Goal: Check status: Check status

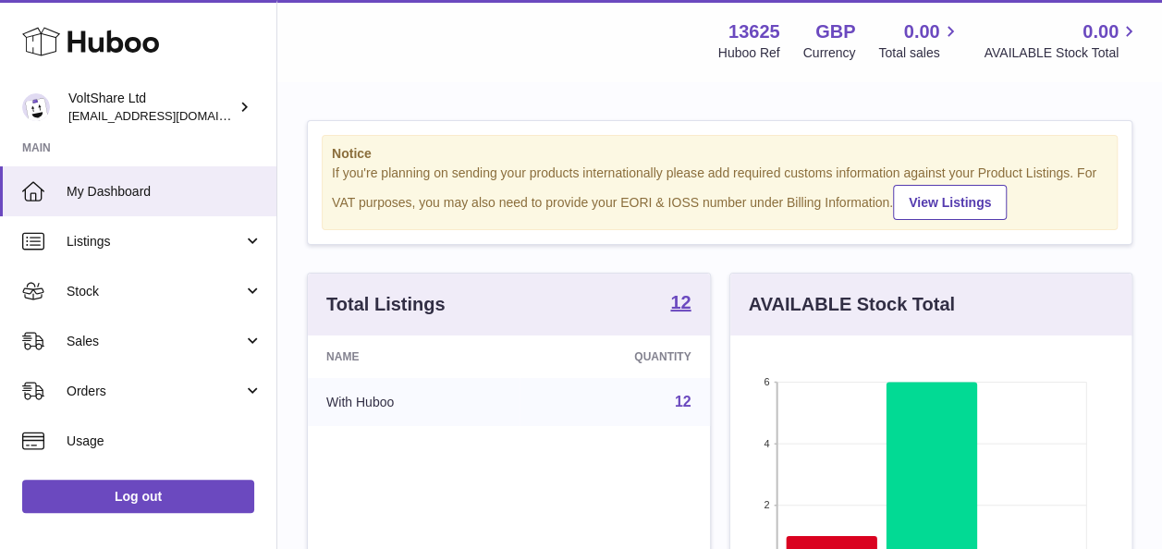
scroll to position [288, 401]
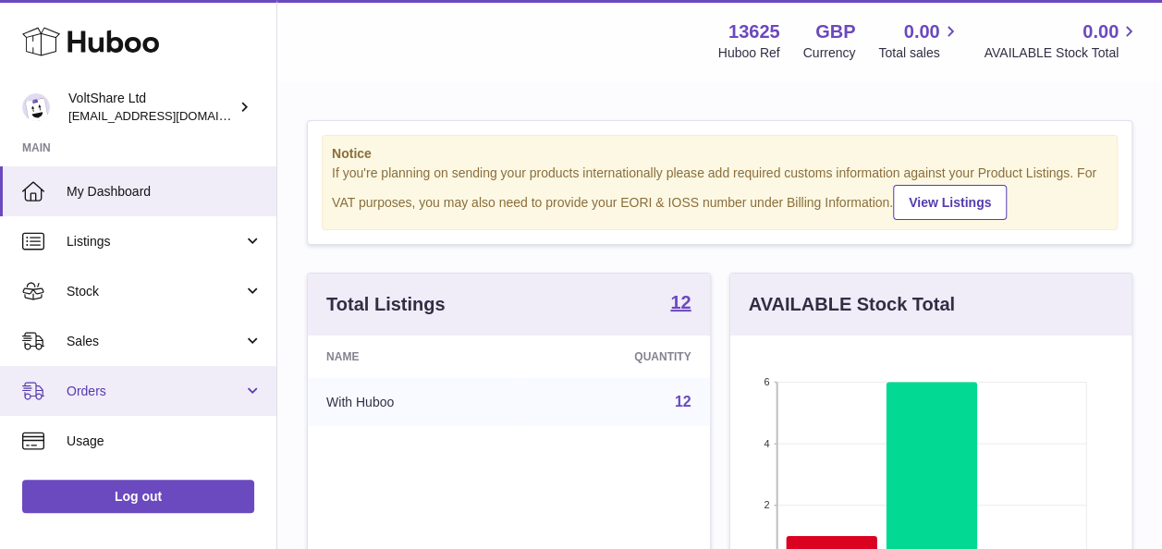
click at [237, 396] on span "Orders" at bounding box center [155, 392] width 177 height 18
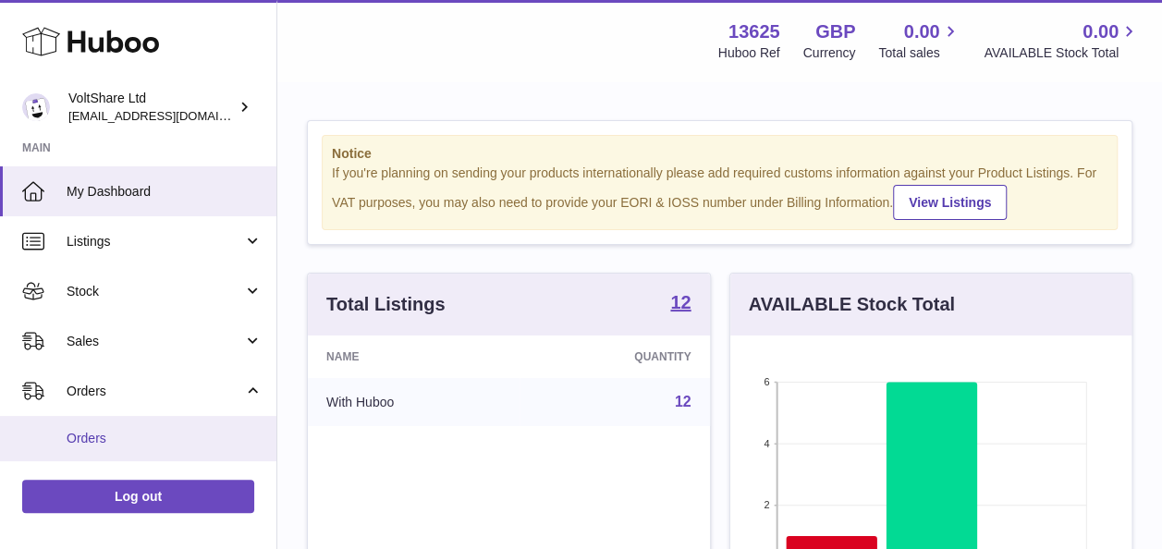
click at [113, 443] on span "Orders" at bounding box center [165, 439] width 196 height 18
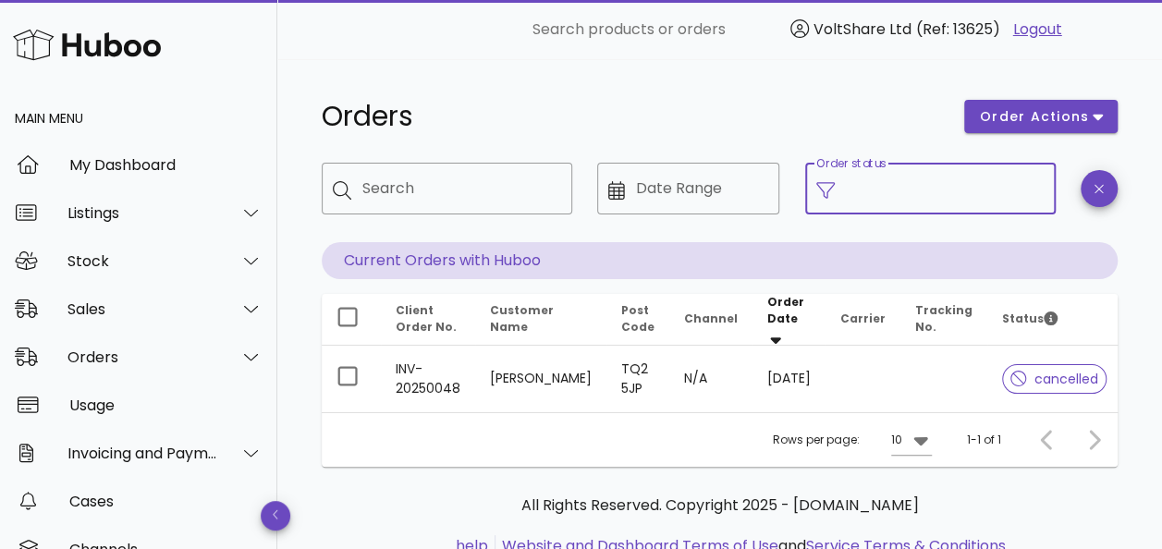
click at [938, 197] on input "Order status" at bounding box center [945, 189] width 199 height 30
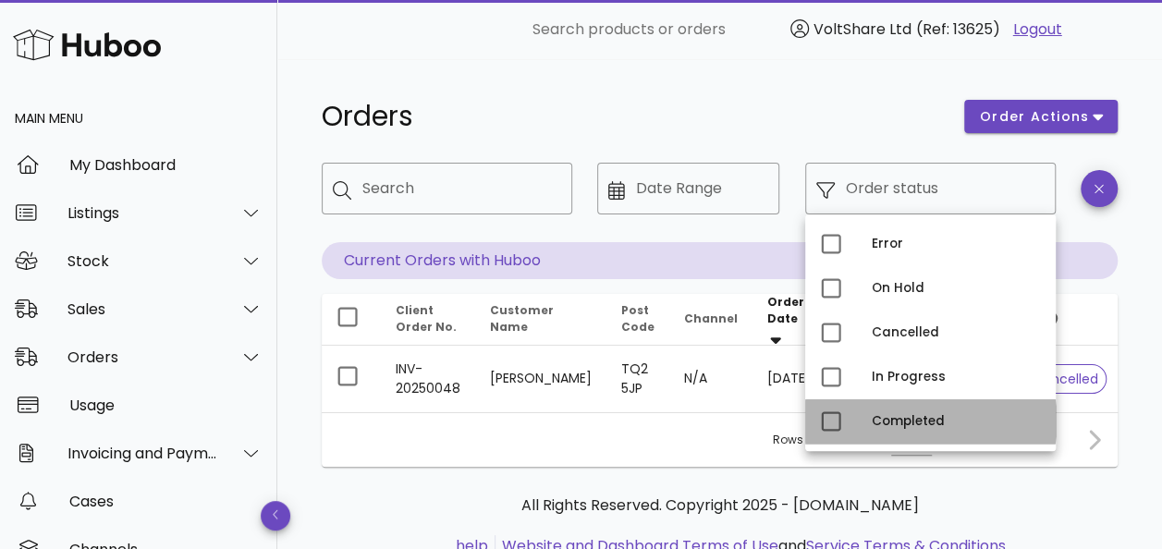
click at [902, 423] on div "Completed" at bounding box center [956, 421] width 169 height 15
type input "**********"
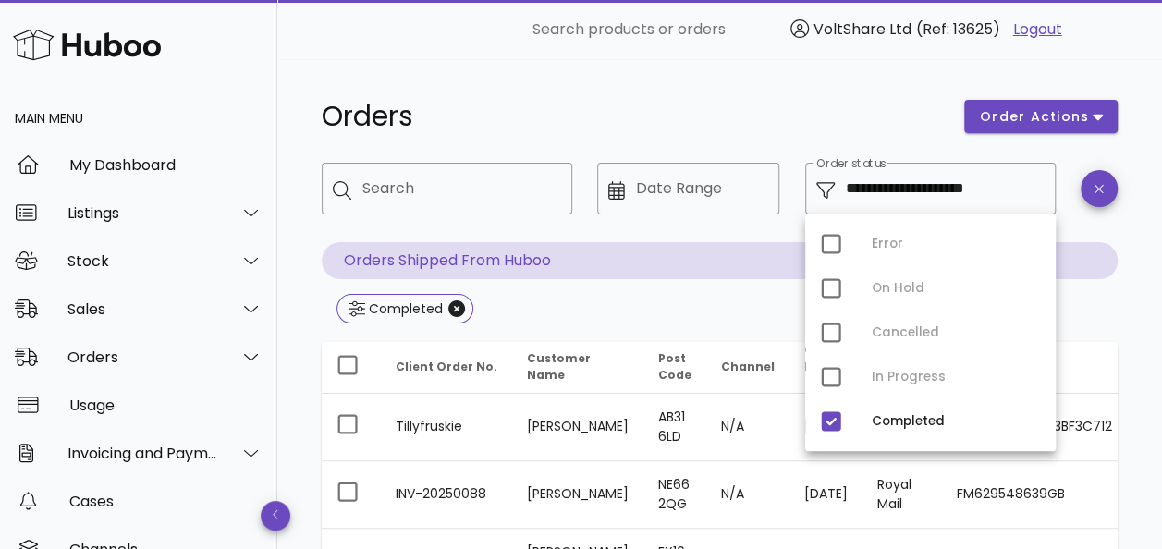
click at [627, 106] on h1 "Orders" at bounding box center [632, 116] width 620 height 33
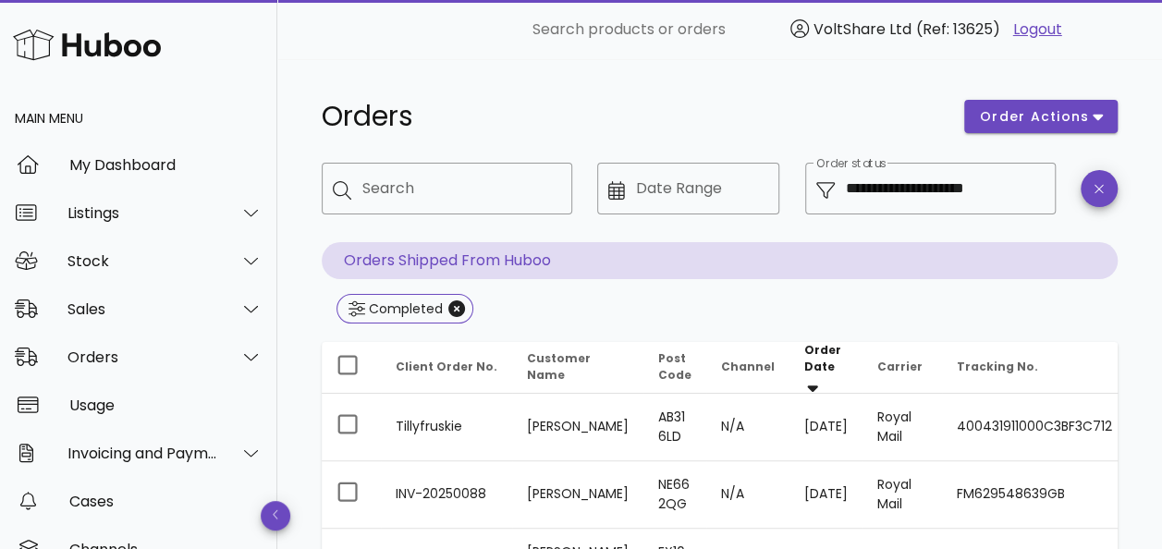
scroll to position [185, 0]
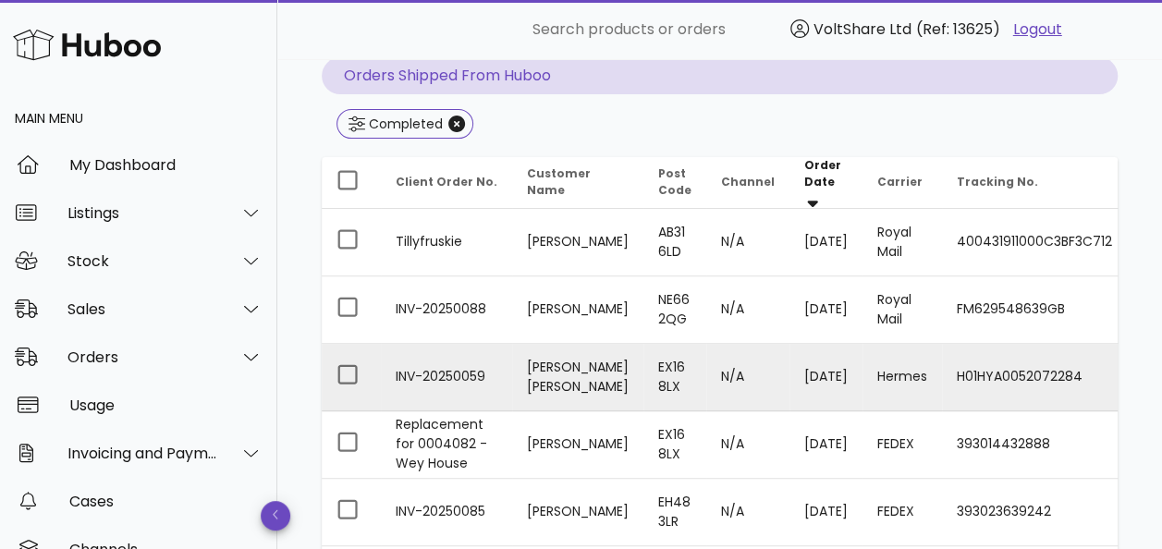
click at [956, 363] on td "H01HYA0052072284" at bounding box center [1034, 377] width 185 height 67
